Goal: Transaction & Acquisition: Book appointment/travel/reservation

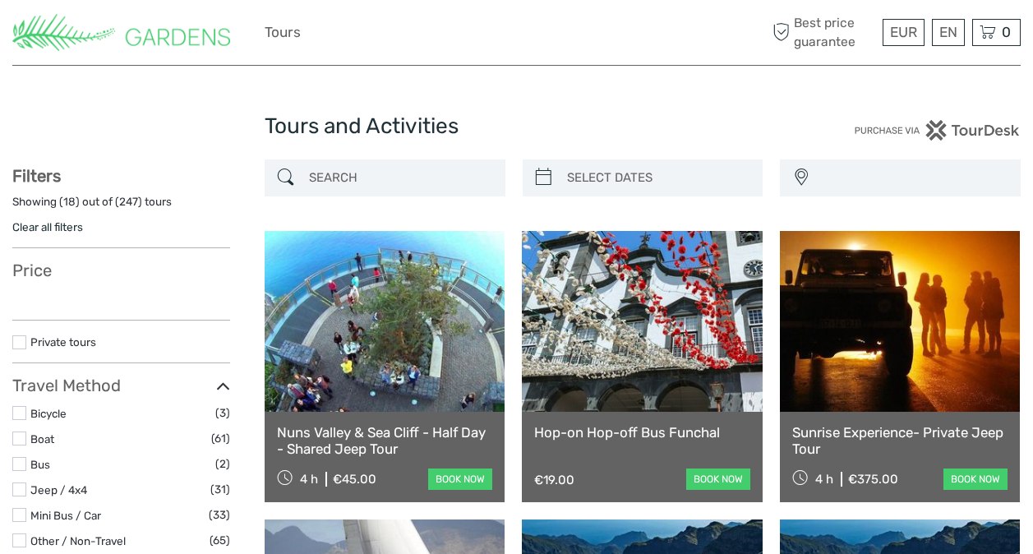
select select
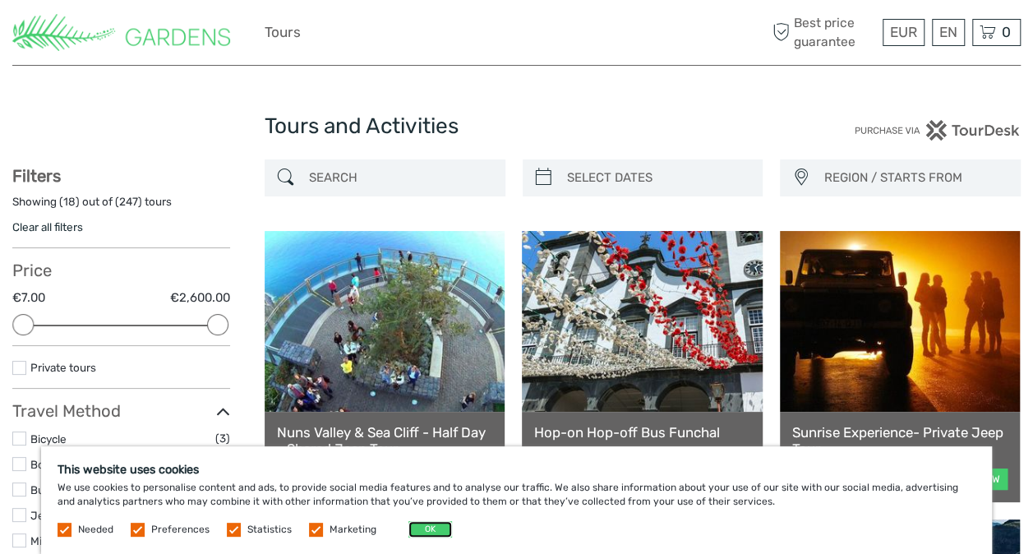
click at [435, 527] on button "OK" at bounding box center [430, 529] width 44 height 16
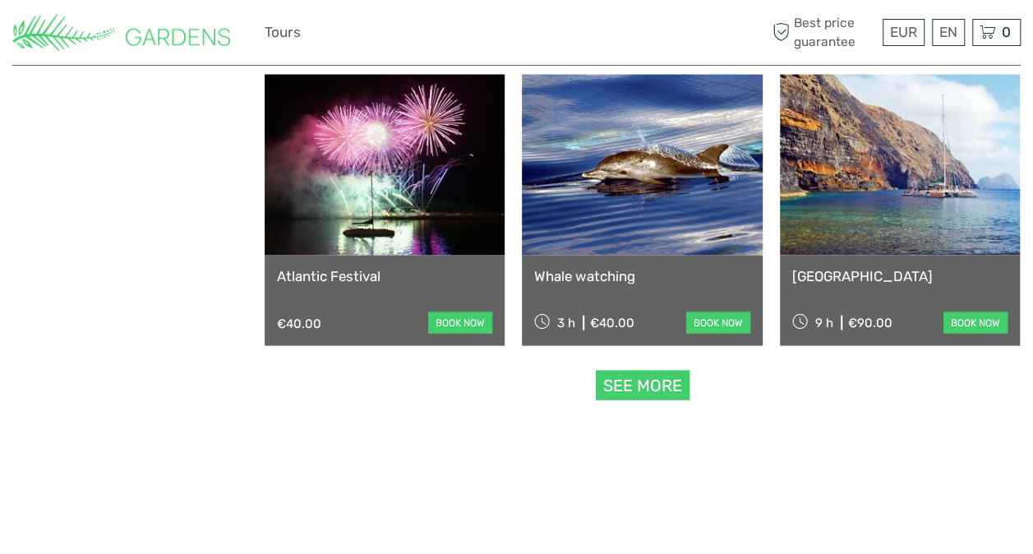
scroll to position [1605, 0]
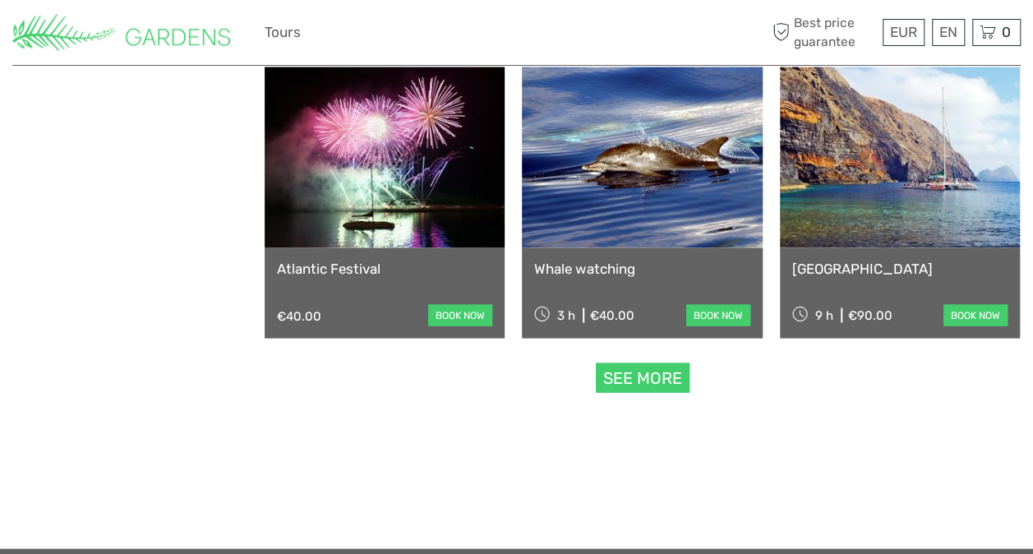
click at [662, 376] on link "See more" at bounding box center [643, 378] width 94 height 30
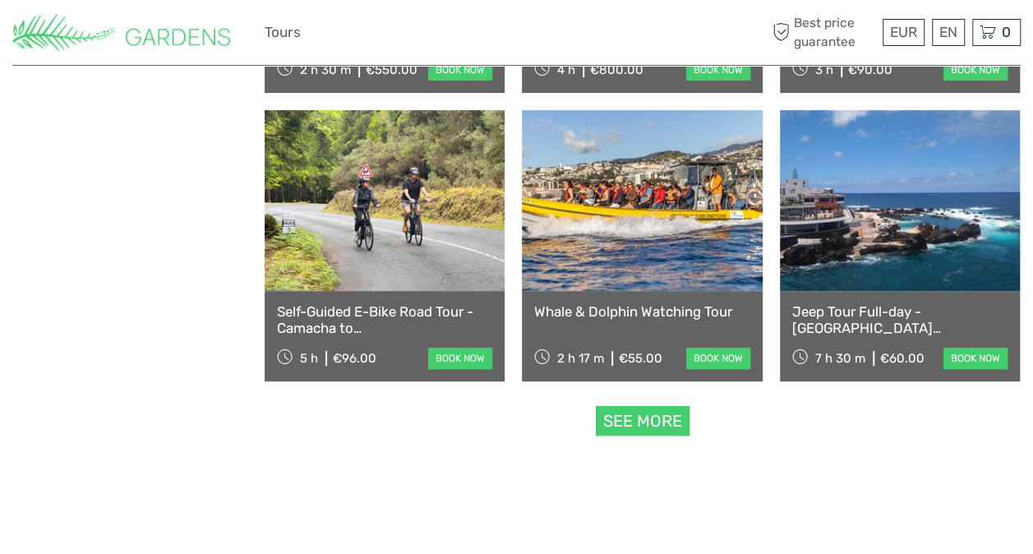
scroll to position [3324, 0]
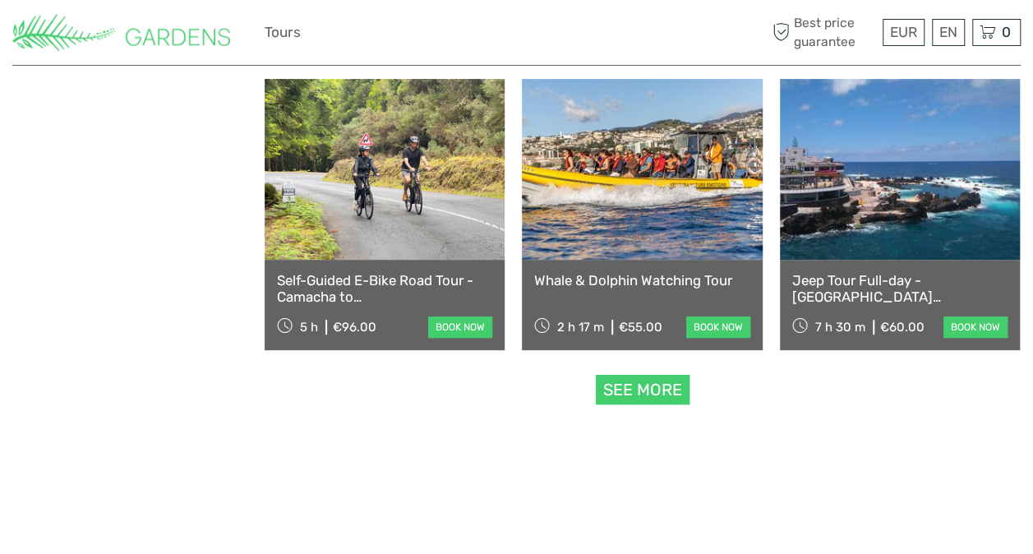
click at [619, 396] on link "See more" at bounding box center [643, 390] width 94 height 30
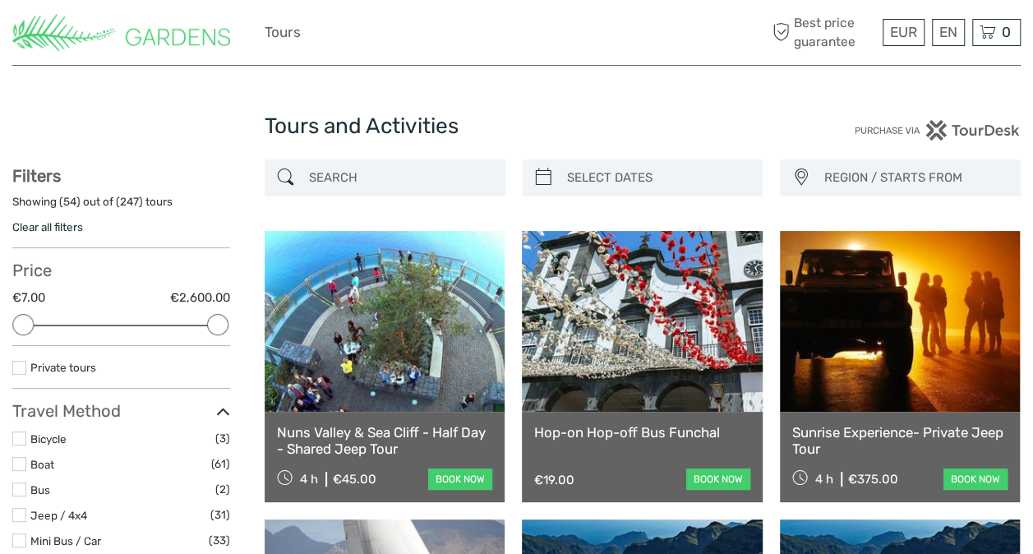
scroll to position [1605, 0]
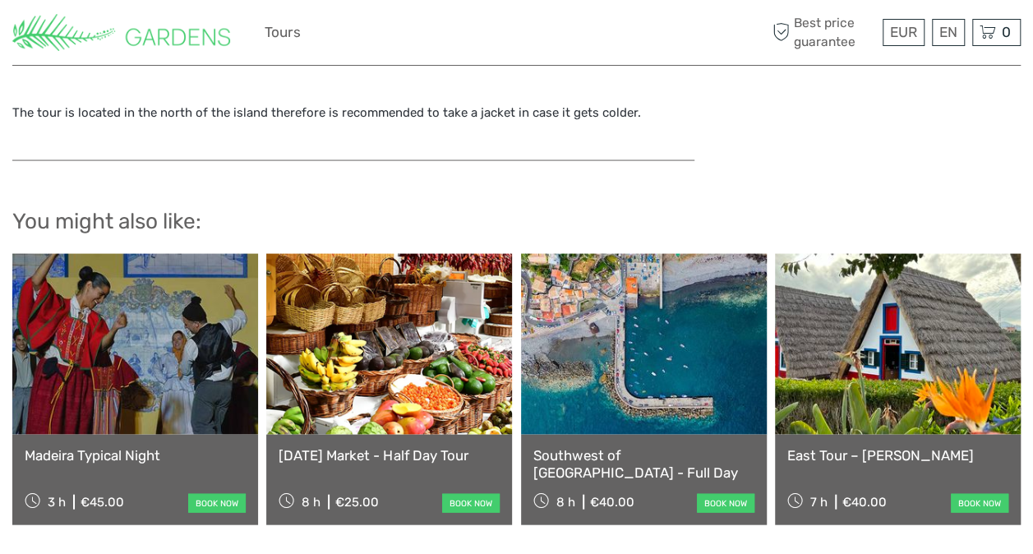
scroll to position [1638, 0]
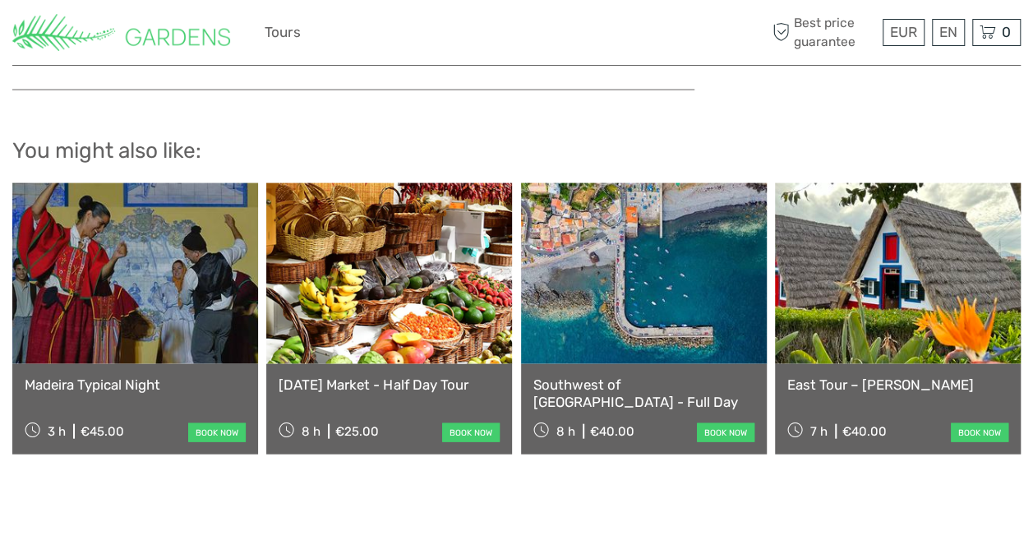
click at [147, 381] on link "Madeira Typical Night" at bounding box center [135, 384] width 221 height 16
